Goal: Complete application form

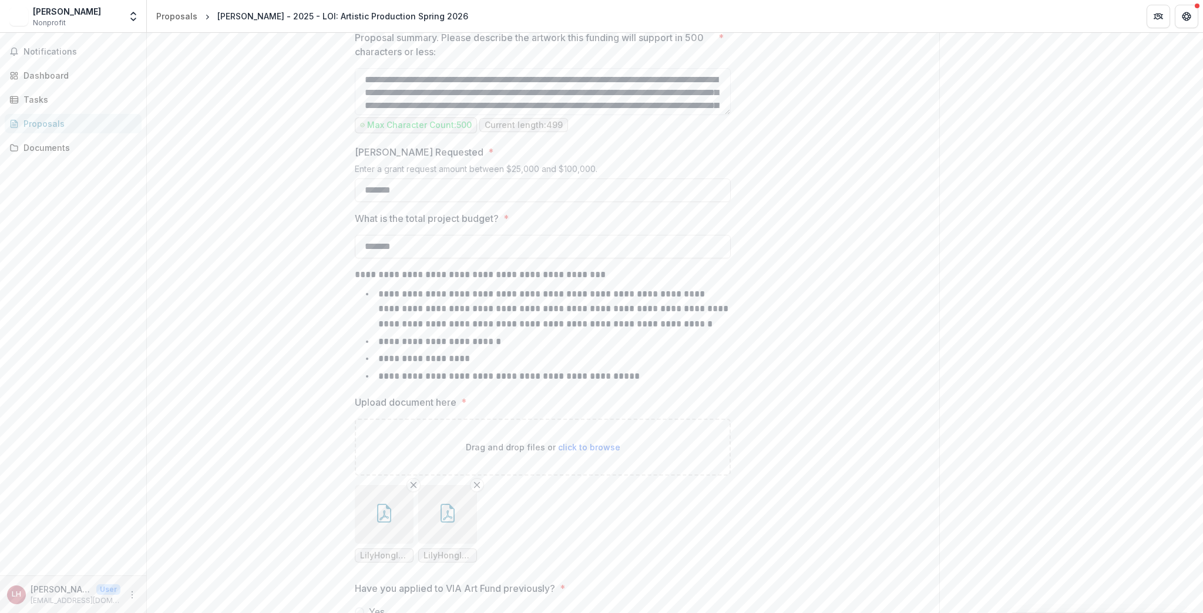
scroll to position [1211, 0]
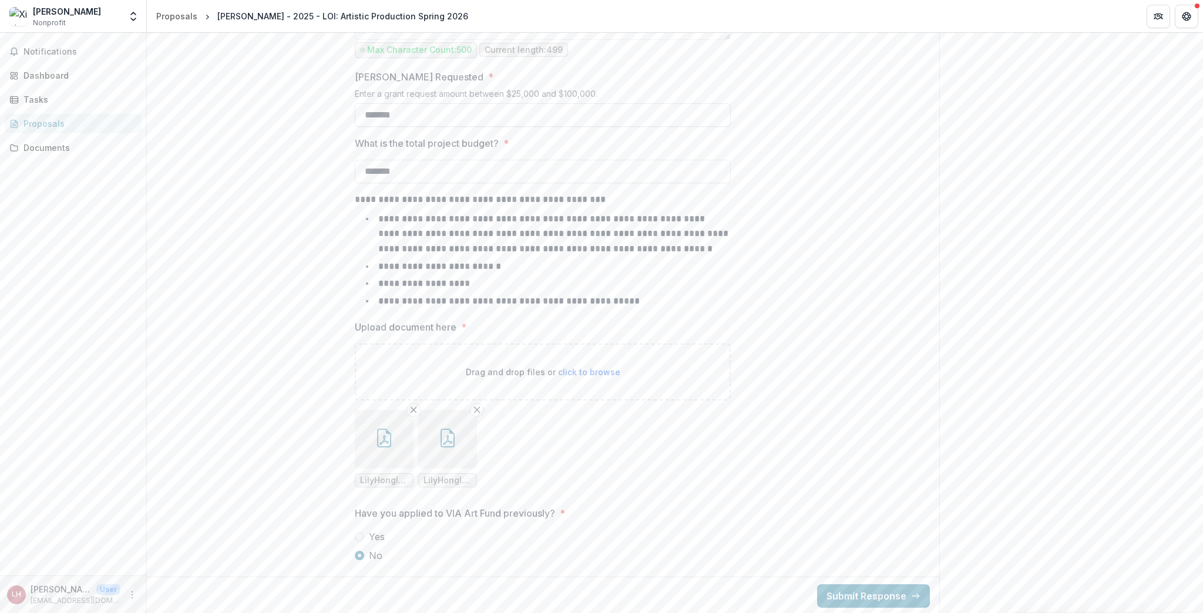
drag, startPoint x: 381, startPoint y: 113, endPoint x: 368, endPoint y: 113, distance: 12.4
click at [368, 113] on input "*******" at bounding box center [543, 115] width 376 height 24
type input "*******"
click at [440, 435] on icon "button" at bounding box center [447, 438] width 19 height 19
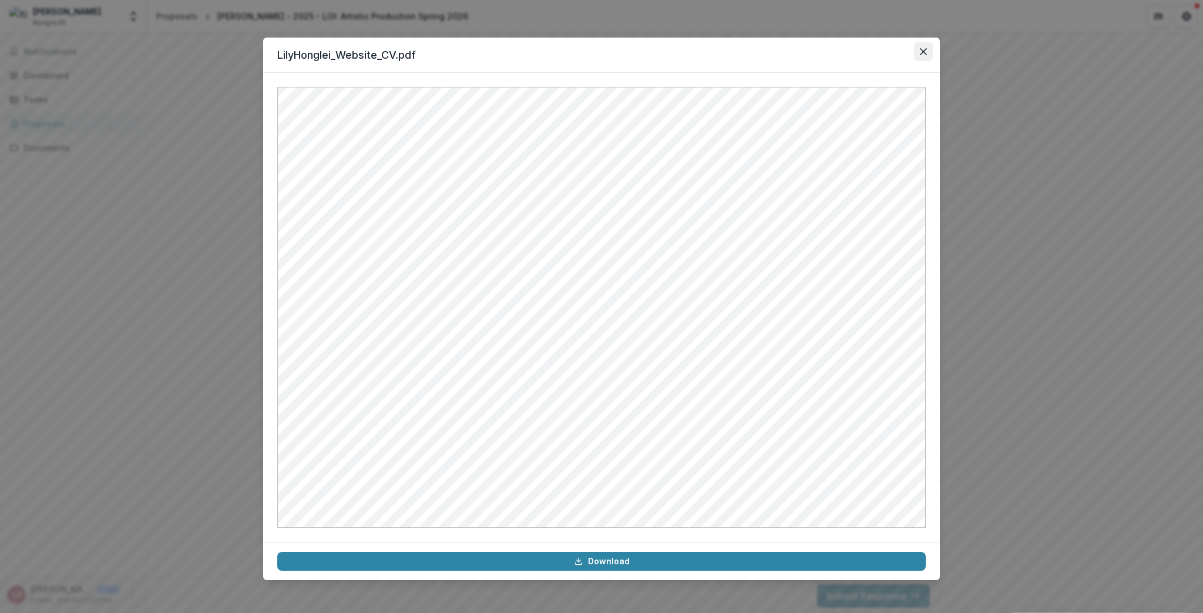
click at [924, 52] on icon "Close" at bounding box center [923, 51] width 7 height 7
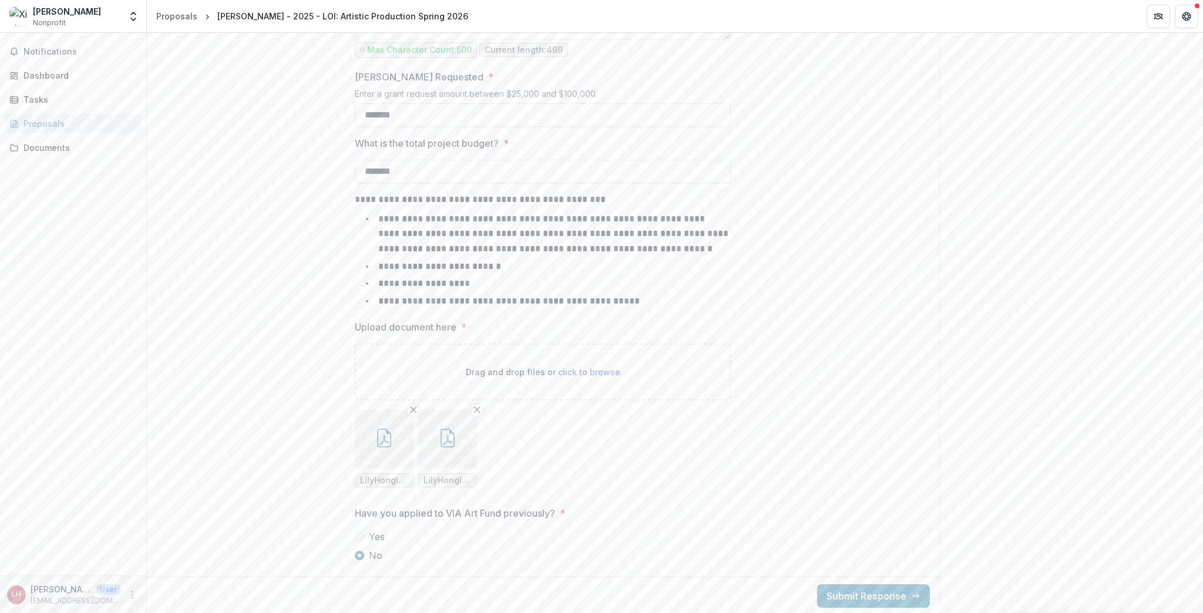
click at [375, 440] on icon "button" at bounding box center [384, 438] width 19 height 19
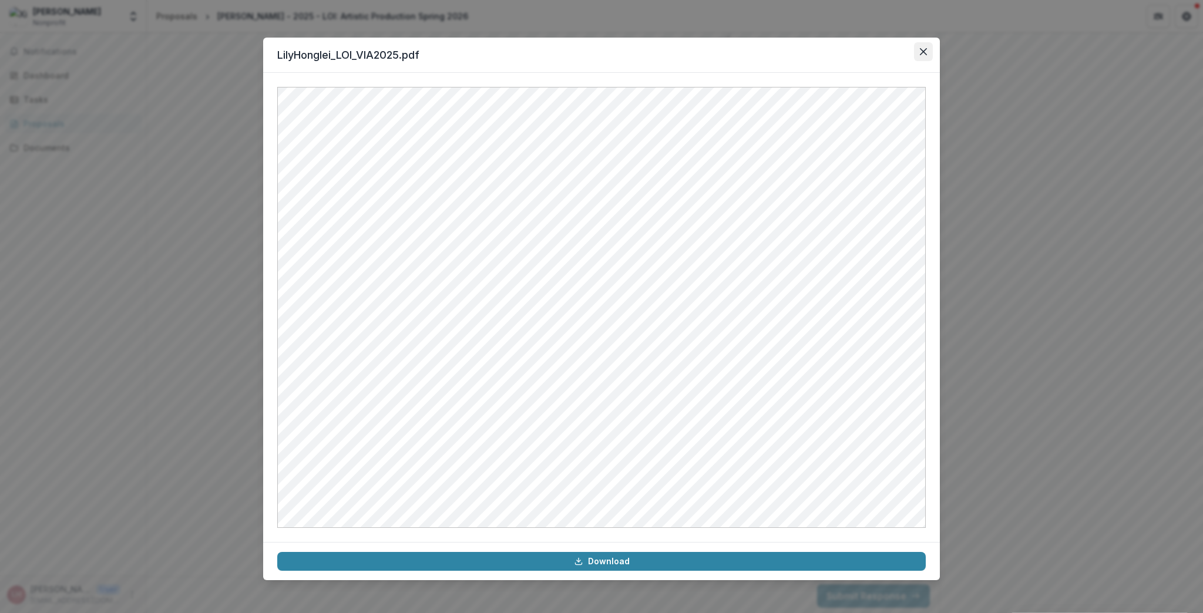
click at [927, 53] on icon "Close" at bounding box center [923, 51] width 7 height 7
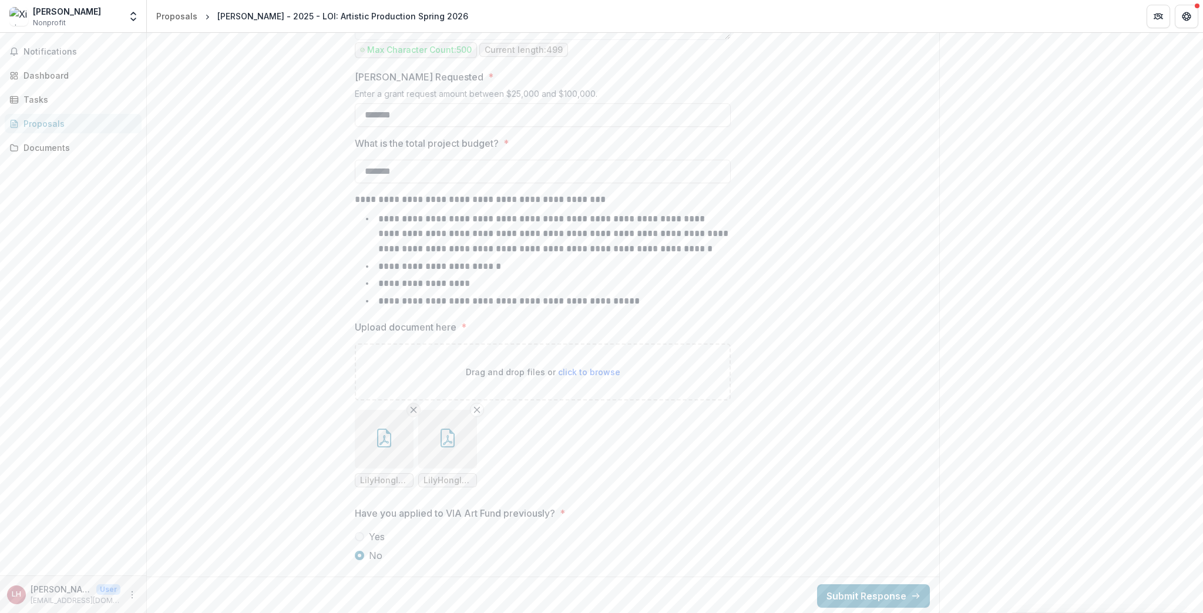
click at [409, 409] on icon "Remove File" at bounding box center [413, 409] width 9 height 9
click at [377, 441] on icon "button" at bounding box center [384, 438] width 14 height 19
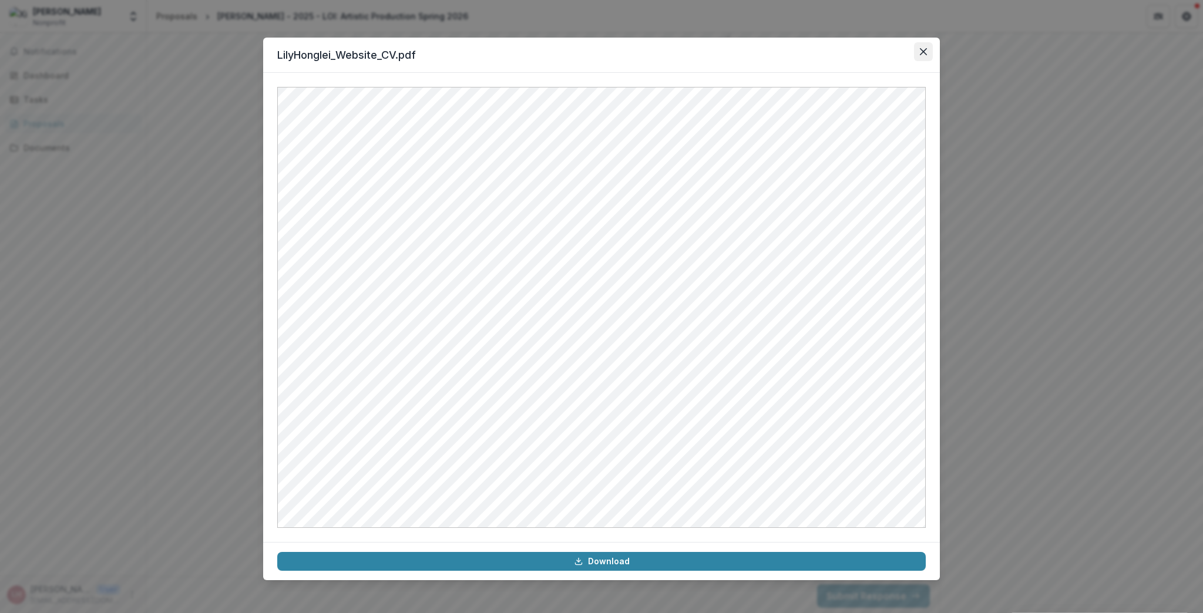
click at [922, 52] on icon "Close" at bounding box center [923, 51] width 7 height 7
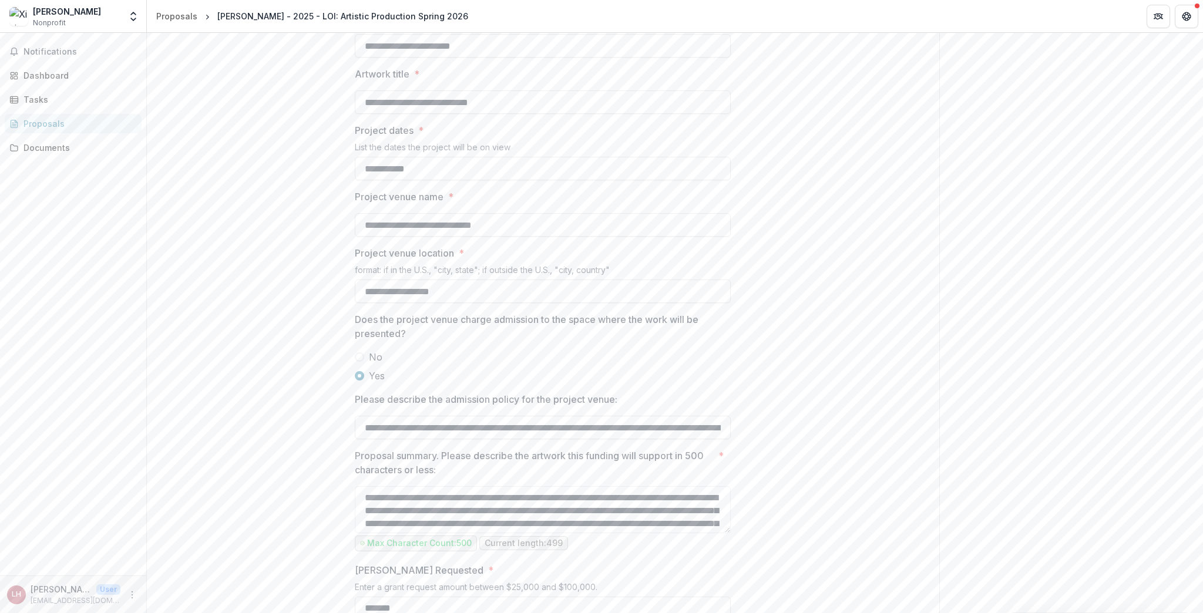
scroll to position [694, 0]
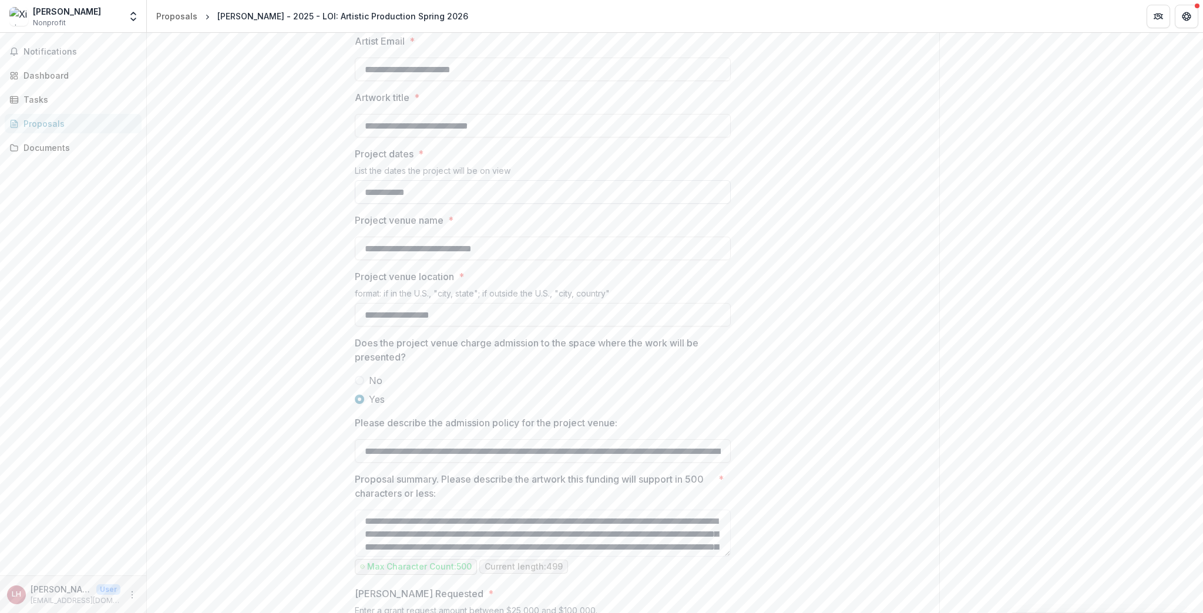
drag, startPoint x: 388, startPoint y: 190, endPoint x: 360, endPoint y: 192, distance: 28.8
click at [360, 192] on input "**********" at bounding box center [543, 192] width 376 height 24
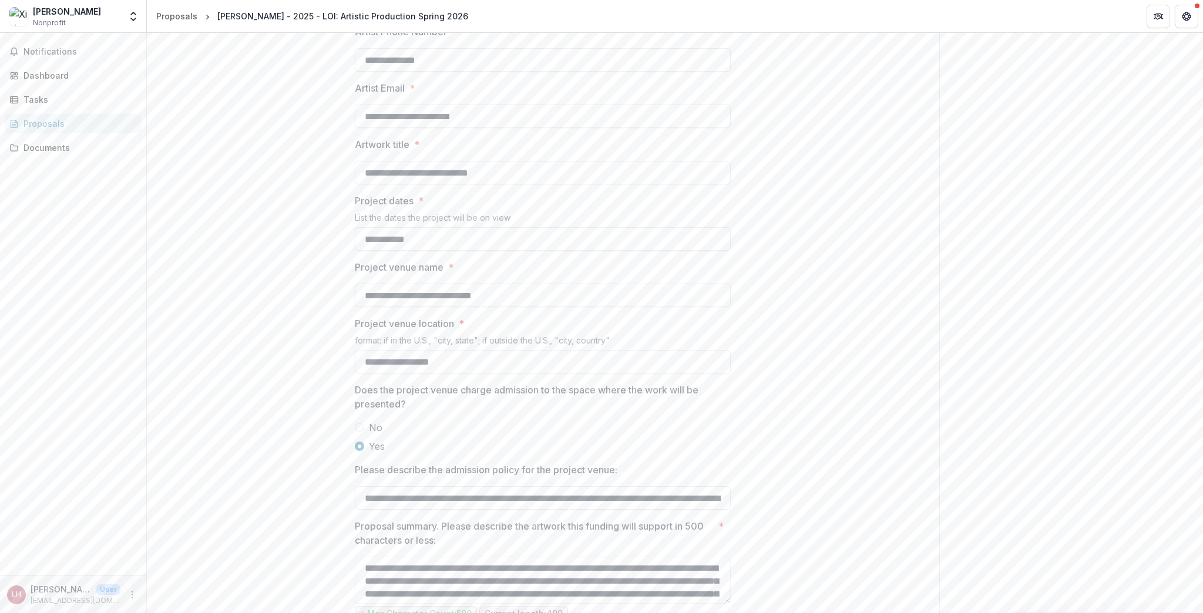
scroll to position [600, 0]
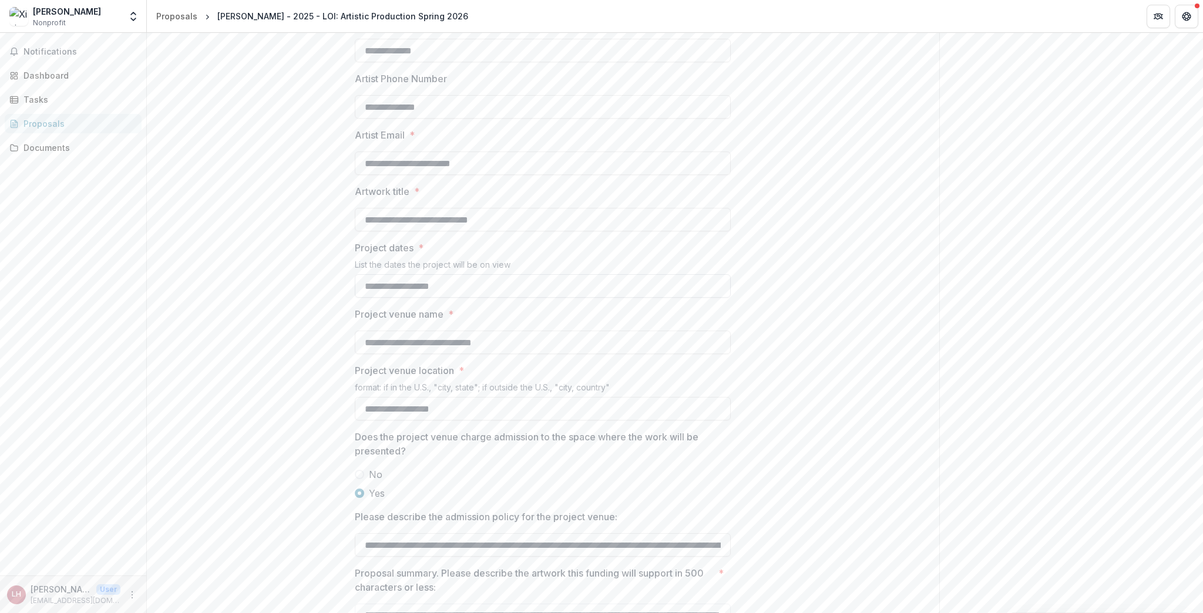
click at [474, 287] on input "**********" at bounding box center [543, 286] width 376 height 24
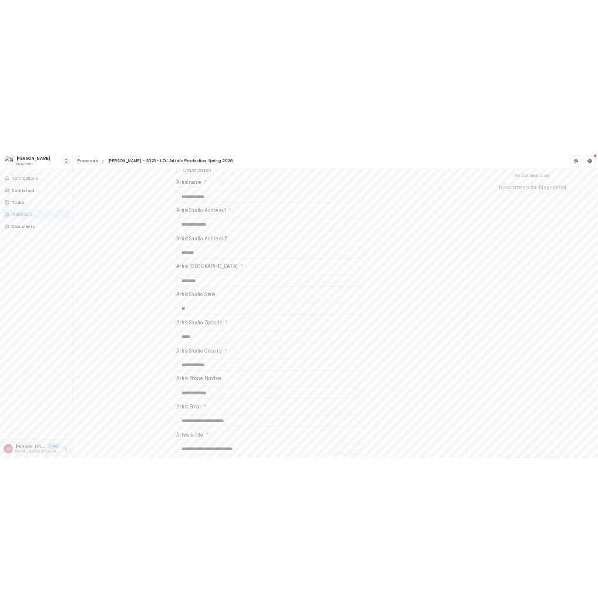
scroll to position [0, 0]
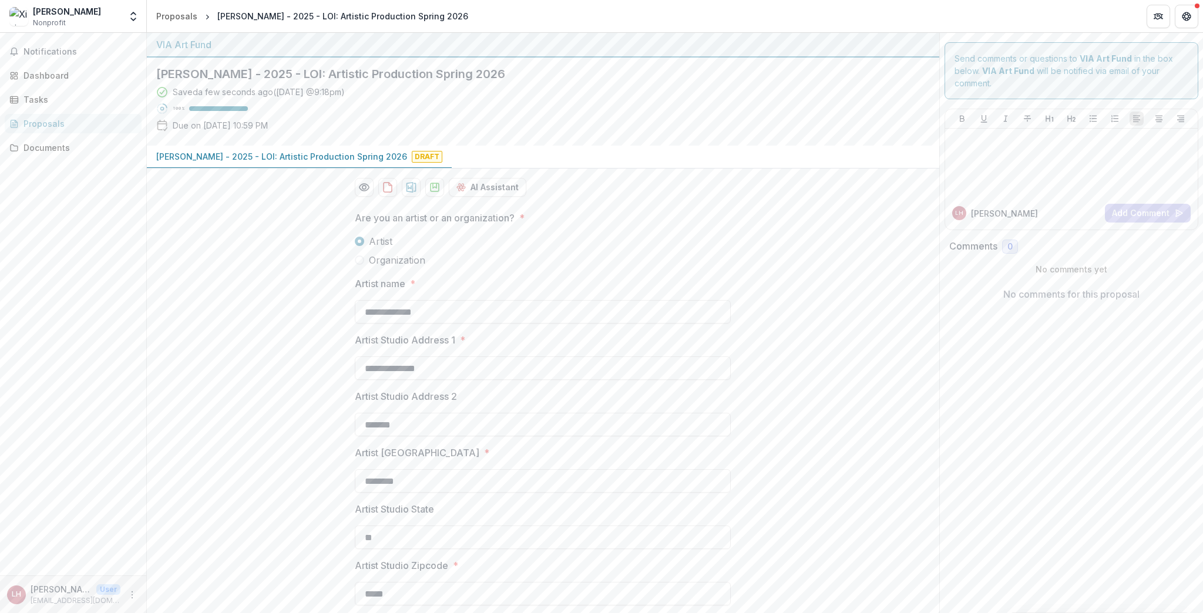
type input "**********"
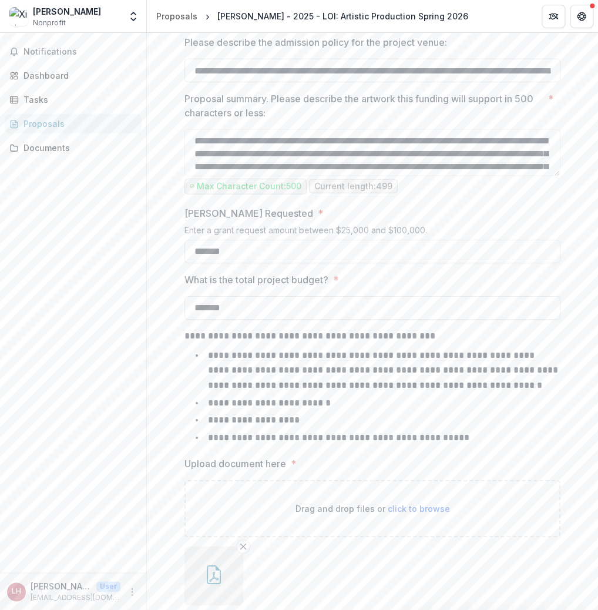
scroll to position [1135, 0]
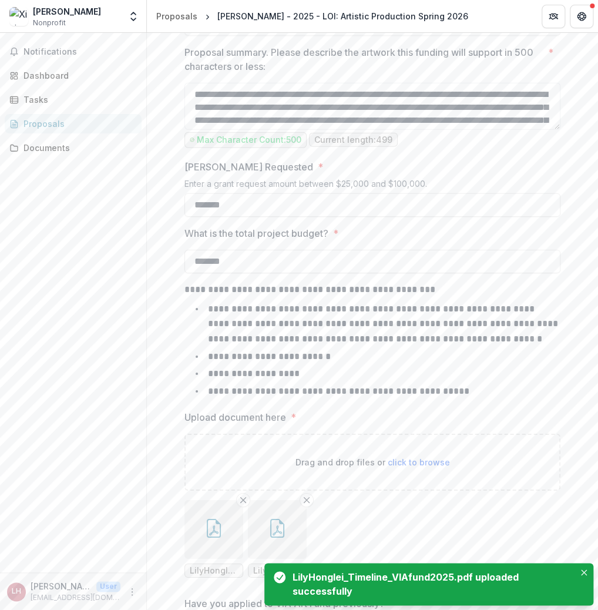
drag, startPoint x: 202, startPoint y: 525, endPoint x: 353, endPoint y: 520, distance: 151.7
click at [353, 520] on ul "LilyHonglei_Website_CV.pdf LilyHonglei_Timeline_VIAfund2025.pdf" at bounding box center [373, 539] width 376 height 78
click at [405, 524] on ul "LilyHonglei_Website_CV.pdf LilyHonglei_Timeline_VIAfund2025.pdf" at bounding box center [373, 539] width 376 height 78
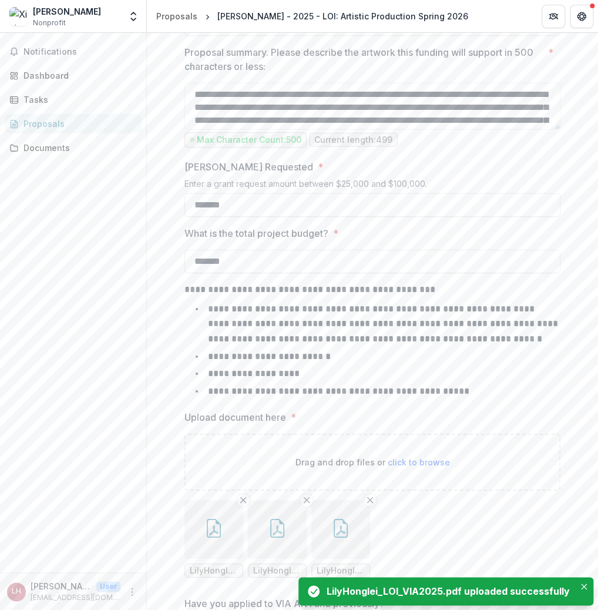
click at [336, 522] on icon "button" at bounding box center [340, 528] width 19 height 19
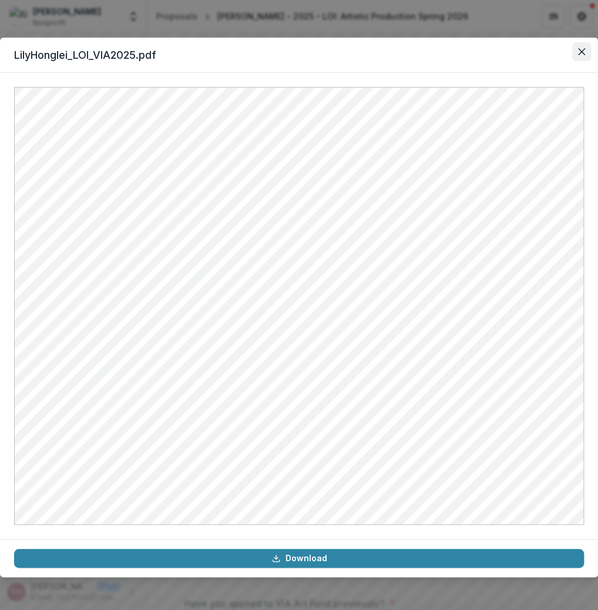
click at [580, 49] on icon "Close" at bounding box center [581, 51] width 7 height 7
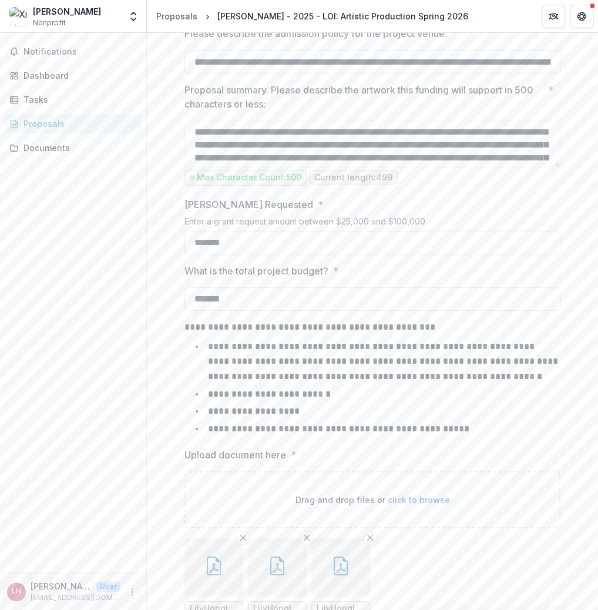
scroll to position [1229, 0]
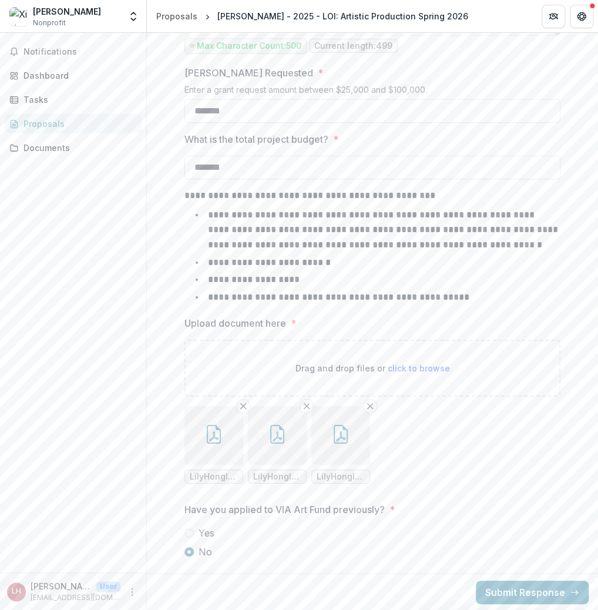
click at [186, 532] on span at bounding box center [189, 532] width 9 height 9
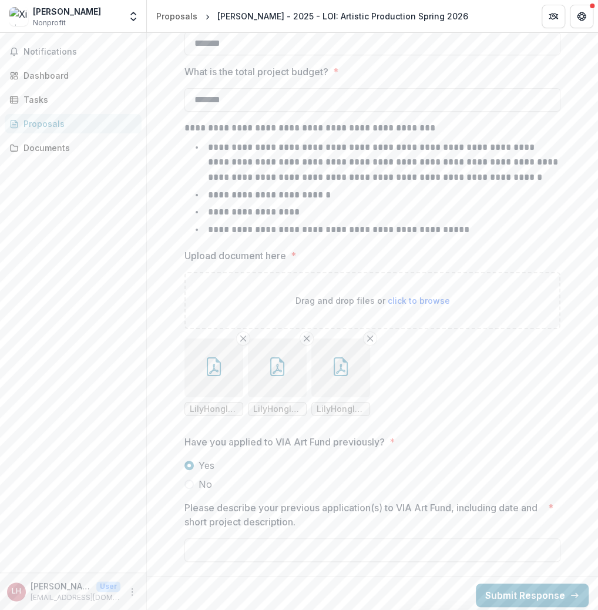
scroll to position [1300, 0]
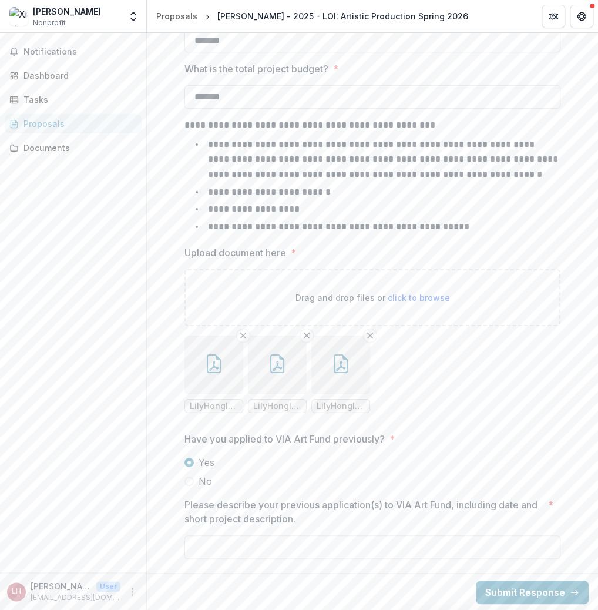
click at [186, 482] on span at bounding box center [189, 481] width 9 height 9
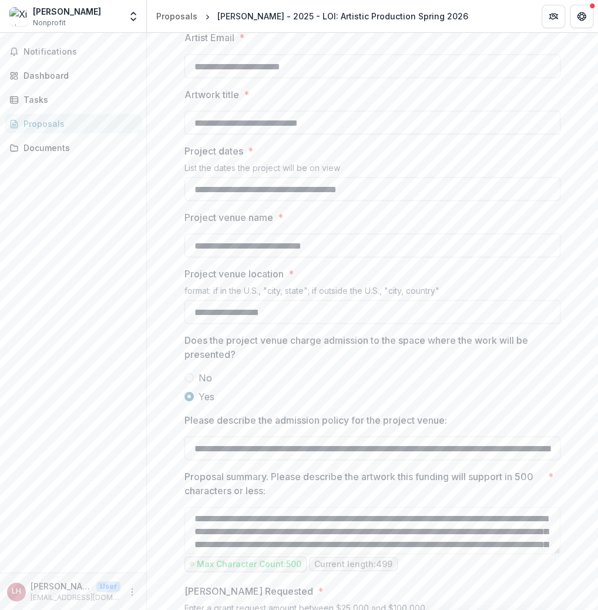
scroll to position [712, 0]
click at [188, 378] on span at bounding box center [189, 376] width 9 height 9
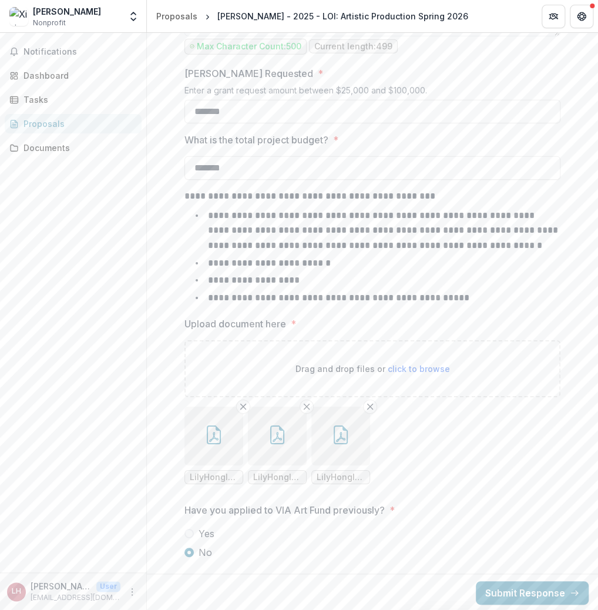
scroll to position [1173, 0]
